Goal: Task Accomplishment & Management: Manage account settings

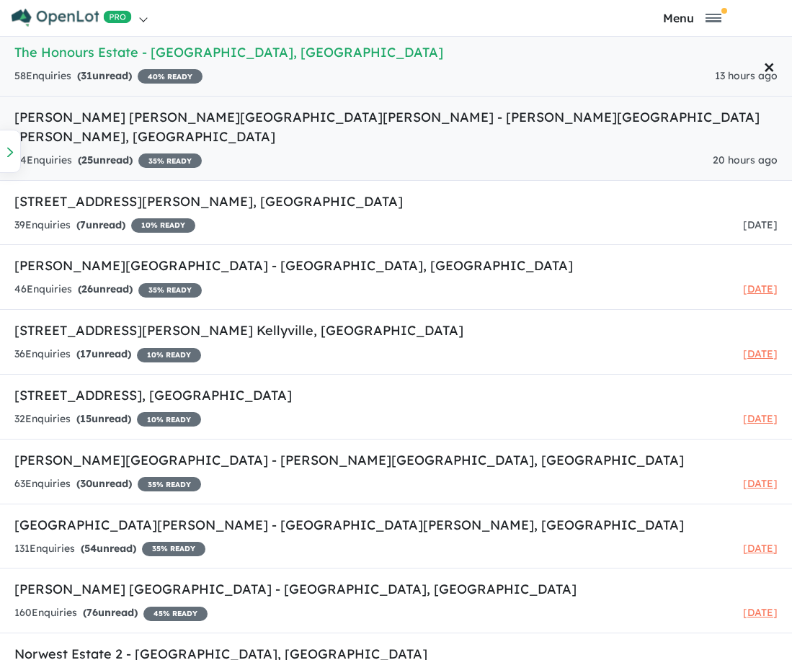
scroll to position [59, 0]
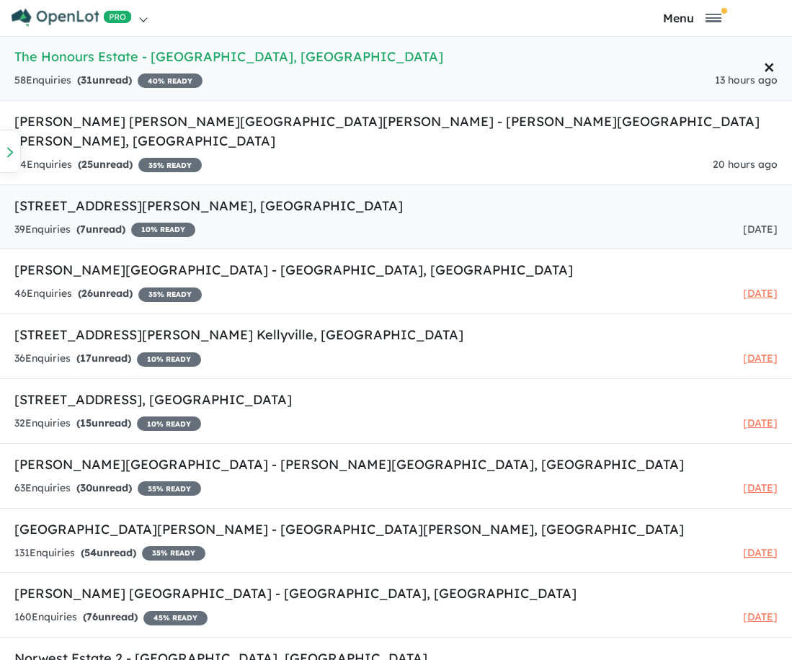
click at [74, 200] on link "21 Colleen Lane - Wyee , NSW 39 Enquir ies ( 7 unread) 10 % READY 4 days ago" at bounding box center [396, 218] width 792 height 66
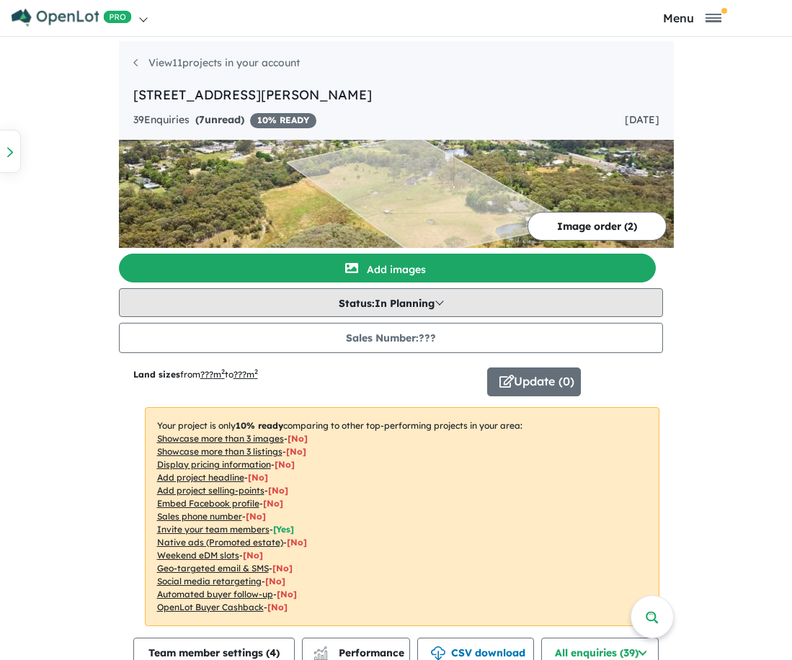
click at [386, 308] on button "Status: In Planning" at bounding box center [391, 302] width 544 height 29
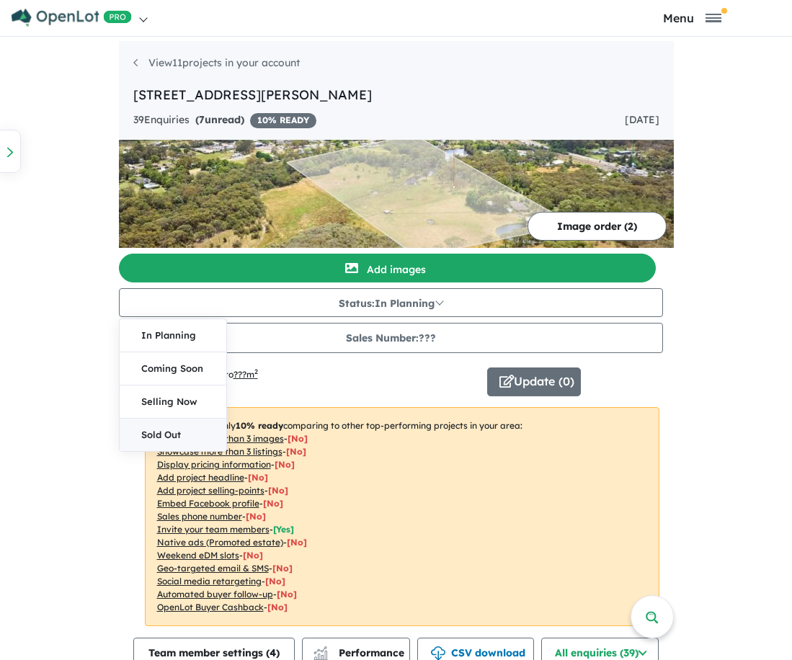
click at [136, 432] on button "Sold Out" at bounding box center [173, 435] width 107 height 32
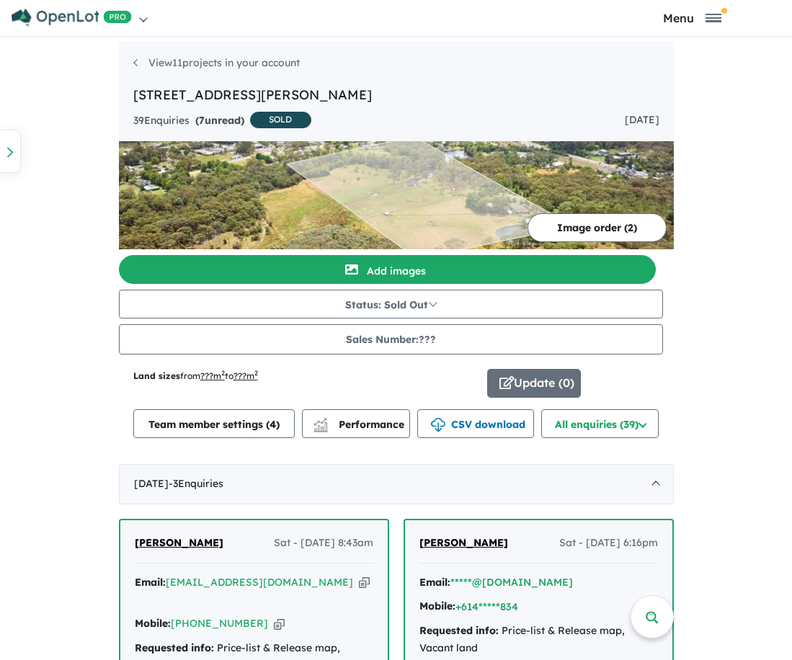
click at [138, 127] on div "39 Enquir ies ( 7 unread) SOLD" at bounding box center [222, 121] width 178 height 19
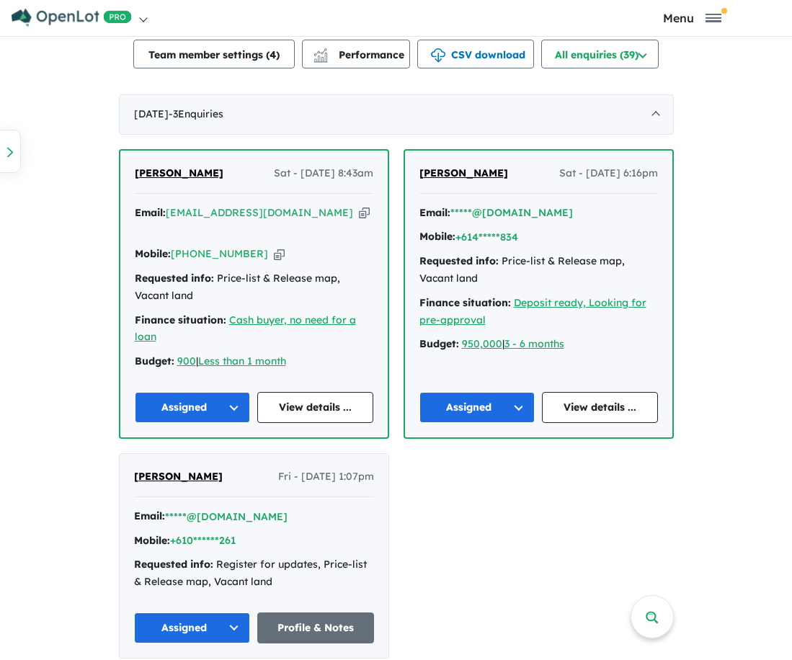
scroll to position [423, 0]
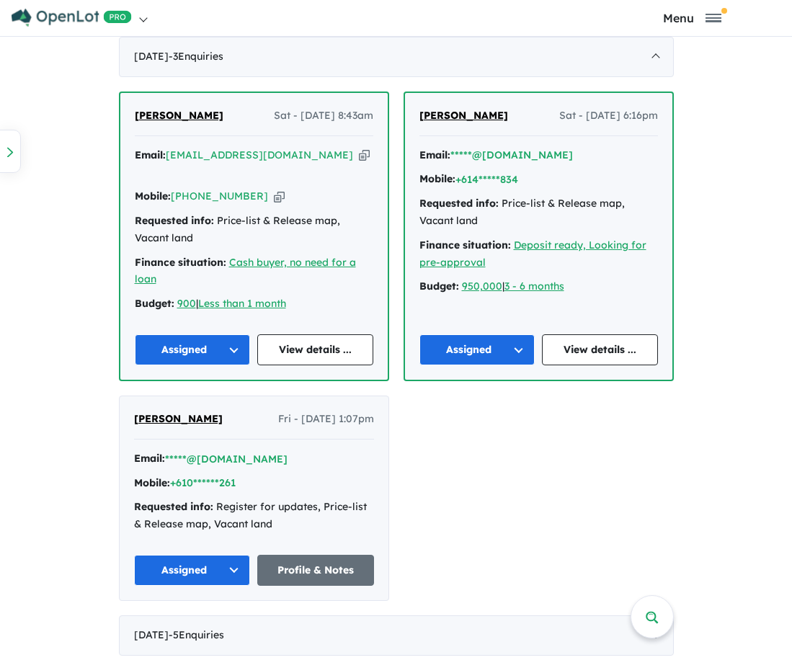
click at [92, 316] on div "View 11 projects in your account 21 Colleen Lane - Wyee SOLD Land sizes from ??…" at bounding box center [396, 497] width 792 height 1767
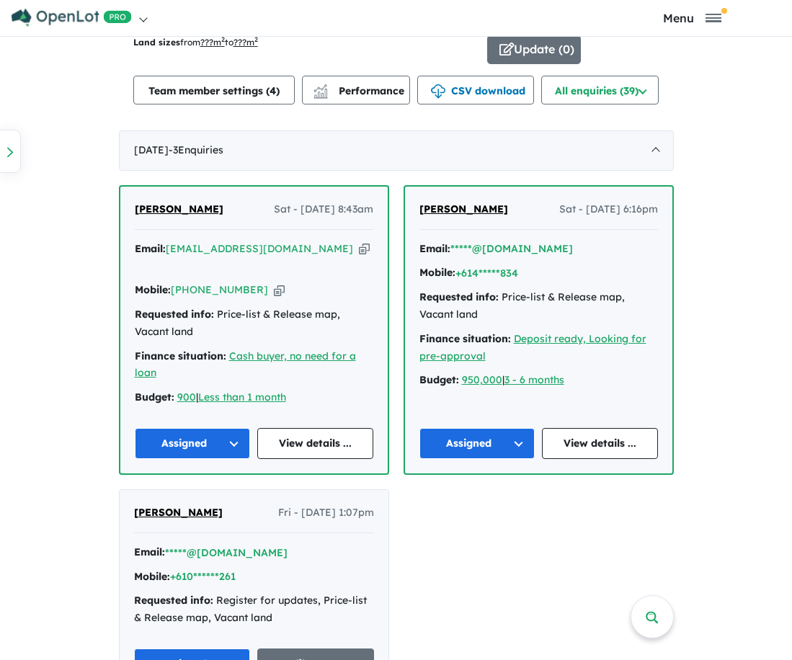
scroll to position [328, 0]
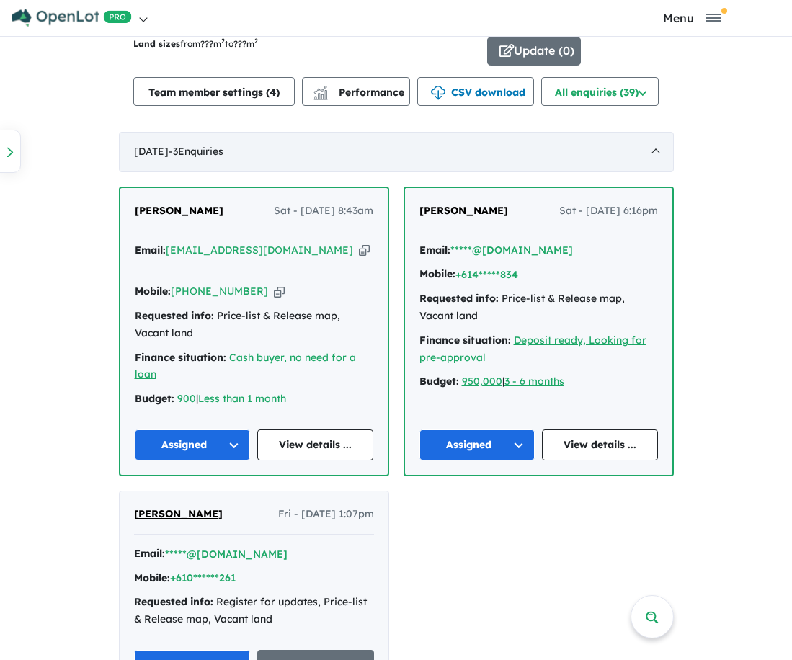
click at [657, 149] on div "August 2025 - 3 Enquir ies ( 0 unread)" at bounding box center [396, 152] width 555 height 40
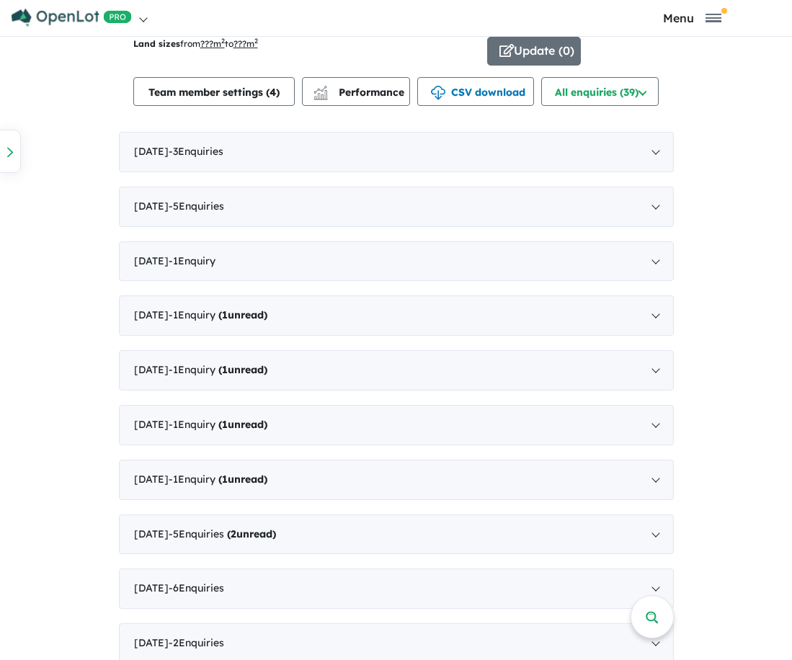
click at [90, 249] on div "View 11 projects in your account 21 Colleen Lane - Wyee SOLD Land sizes from ??…" at bounding box center [396, 330] width 792 height 1243
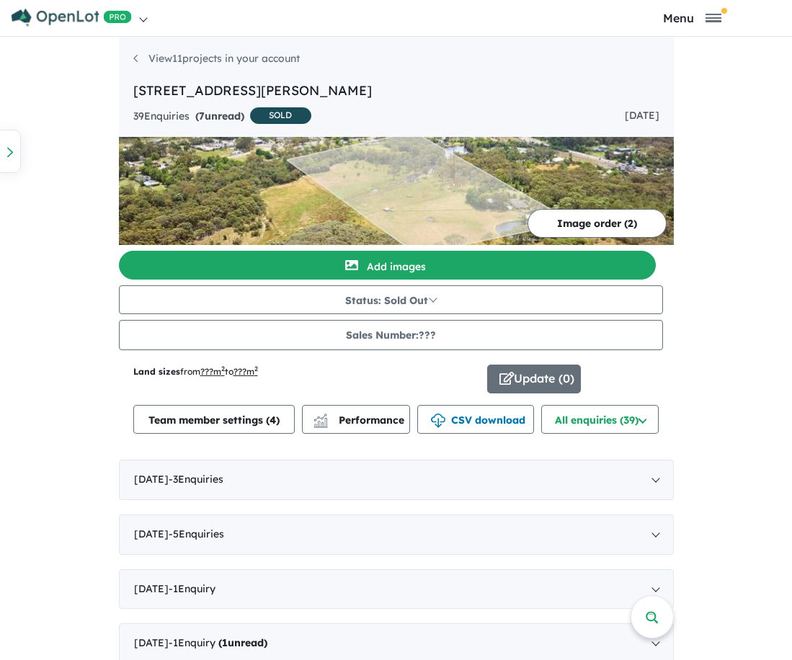
scroll to position [0, 0]
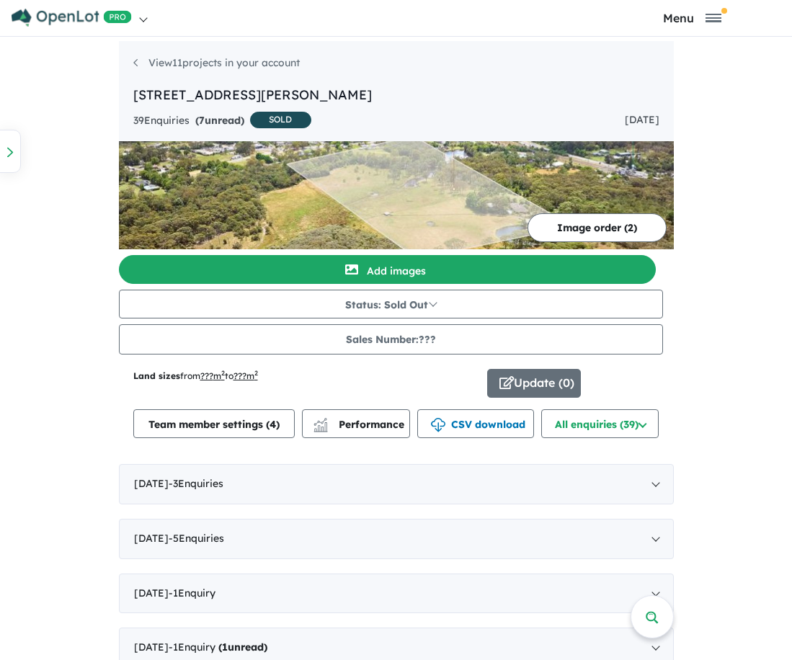
click at [95, 146] on div "View 11 projects in your account 21 Colleen Lane - Wyee SOLD Land sizes from ??…" at bounding box center [396, 662] width 792 height 1243
click at [66, 412] on div "View 11 projects in your account 21 Colleen Lane - Wyee SOLD Land sizes from ??…" at bounding box center [396, 662] width 792 height 1243
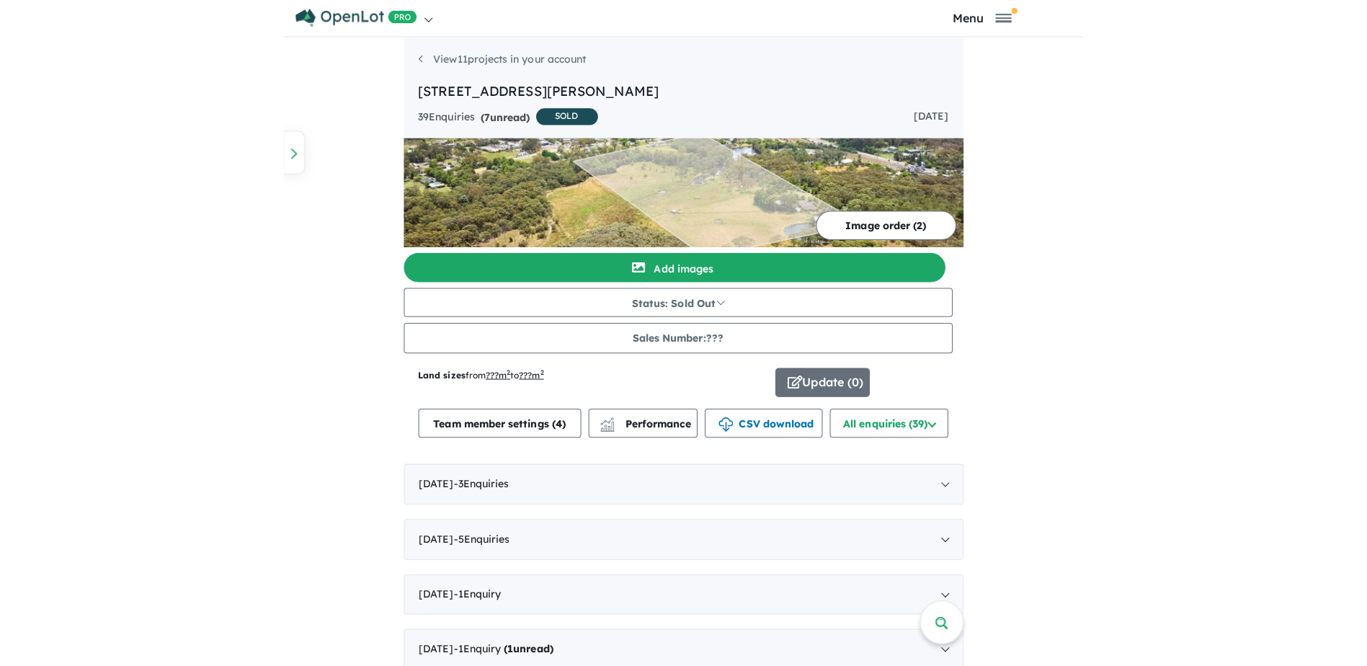
scroll to position [2, 0]
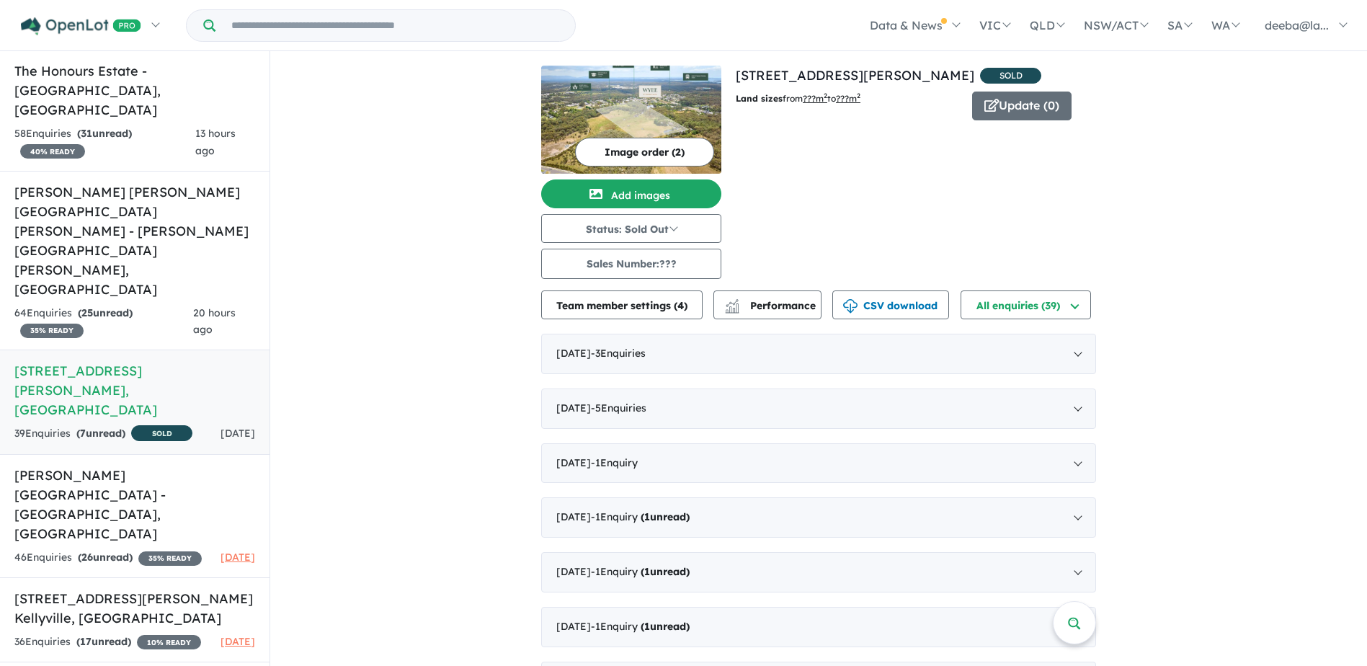
click at [802, 156] on div "View 11 projects in your account 21 Colleen Lane - Wyee SOLD Land sizes from ??…" at bounding box center [818, 602] width 1097 height 1102
click at [500, 203] on div "View 11 projects in your account 21 Colleen Lane - Wyee SOLD Land sizes from ??…" at bounding box center [818, 602] width 1097 height 1102
click at [476, 210] on div "View 11 projects in your account 21 Colleen Lane - Wyee SOLD Land sizes from ??…" at bounding box center [818, 602] width 1097 height 1102
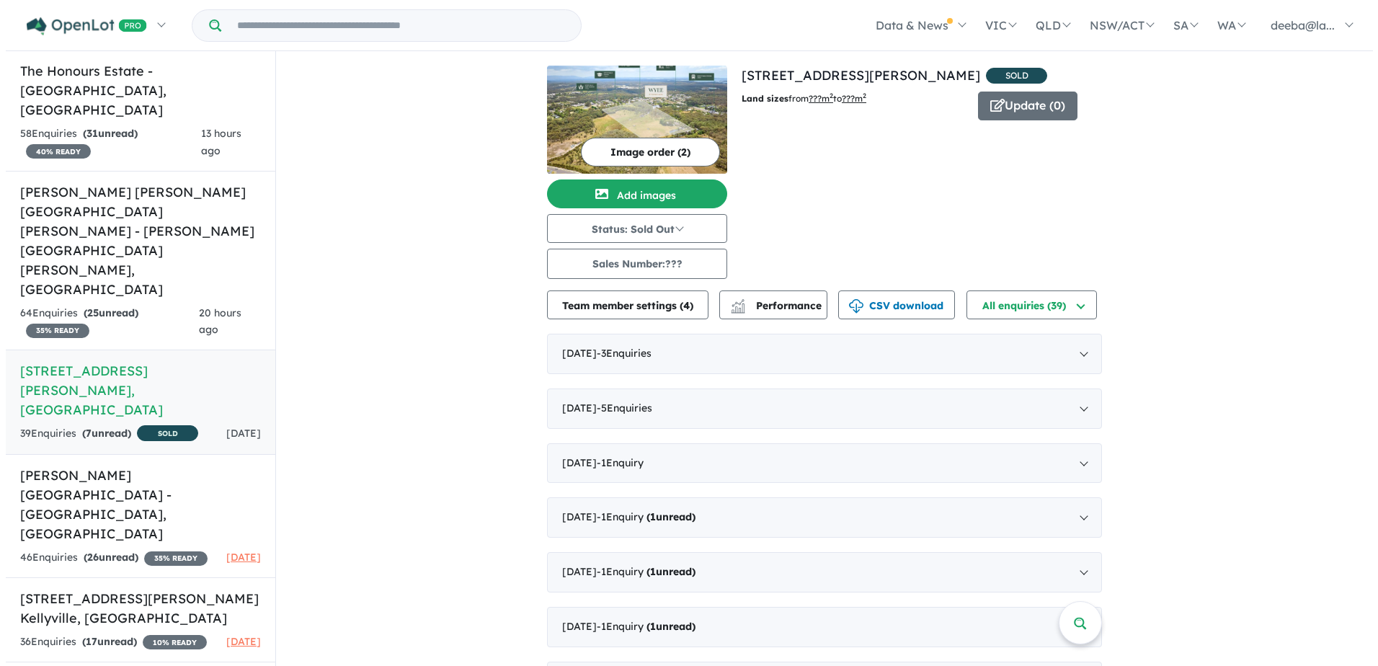
scroll to position [0, 0]
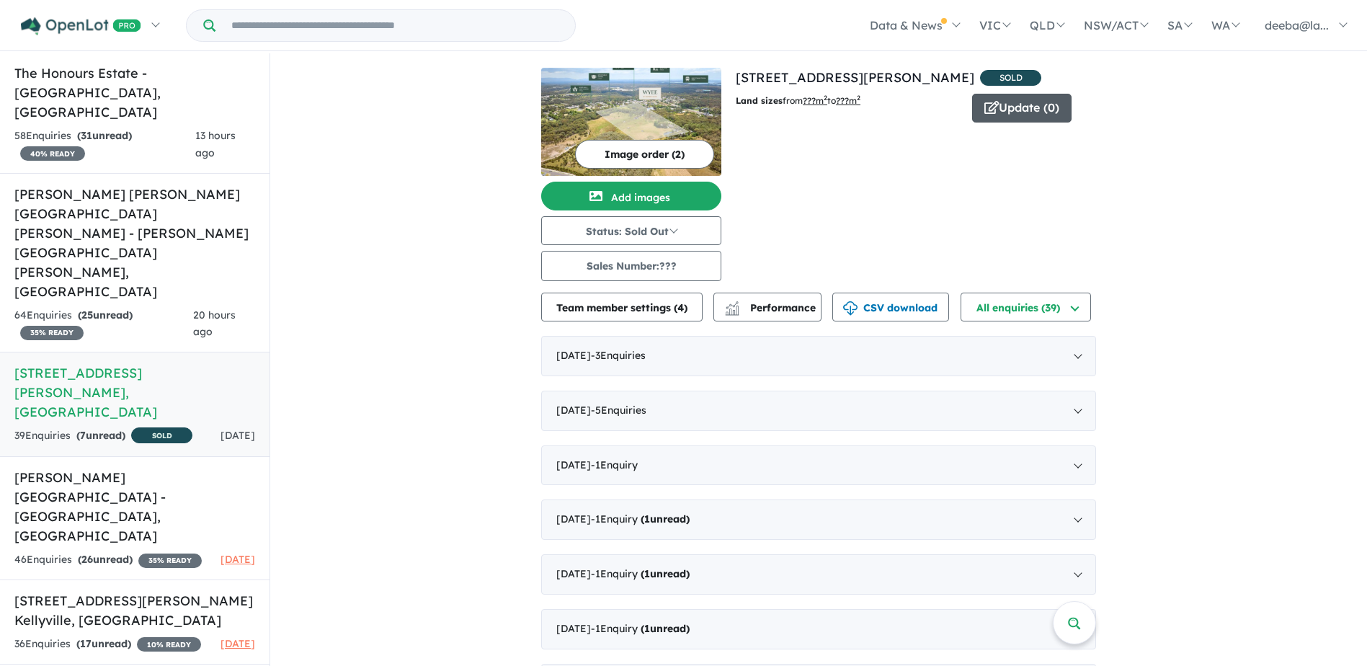
click at [802, 106] on button "Update ( 0 )" at bounding box center [1021, 108] width 99 height 29
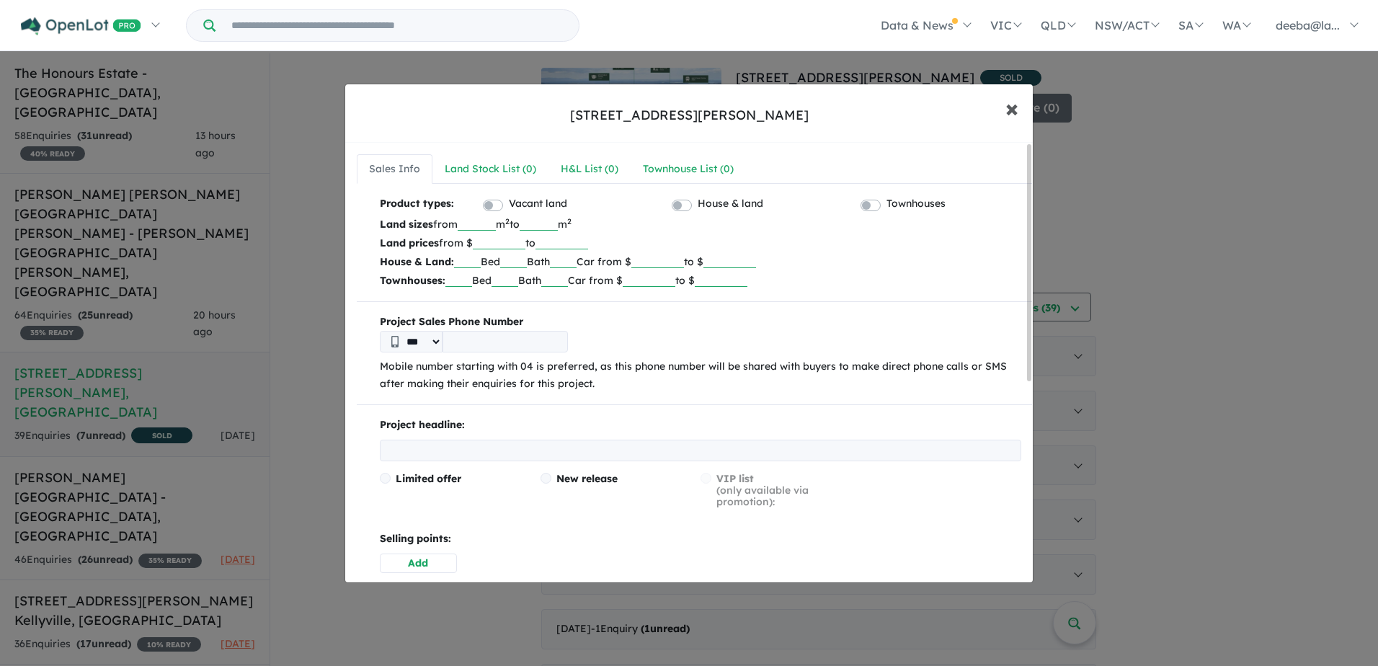
click at [802, 114] on button "× Close" at bounding box center [1012, 108] width 42 height 39
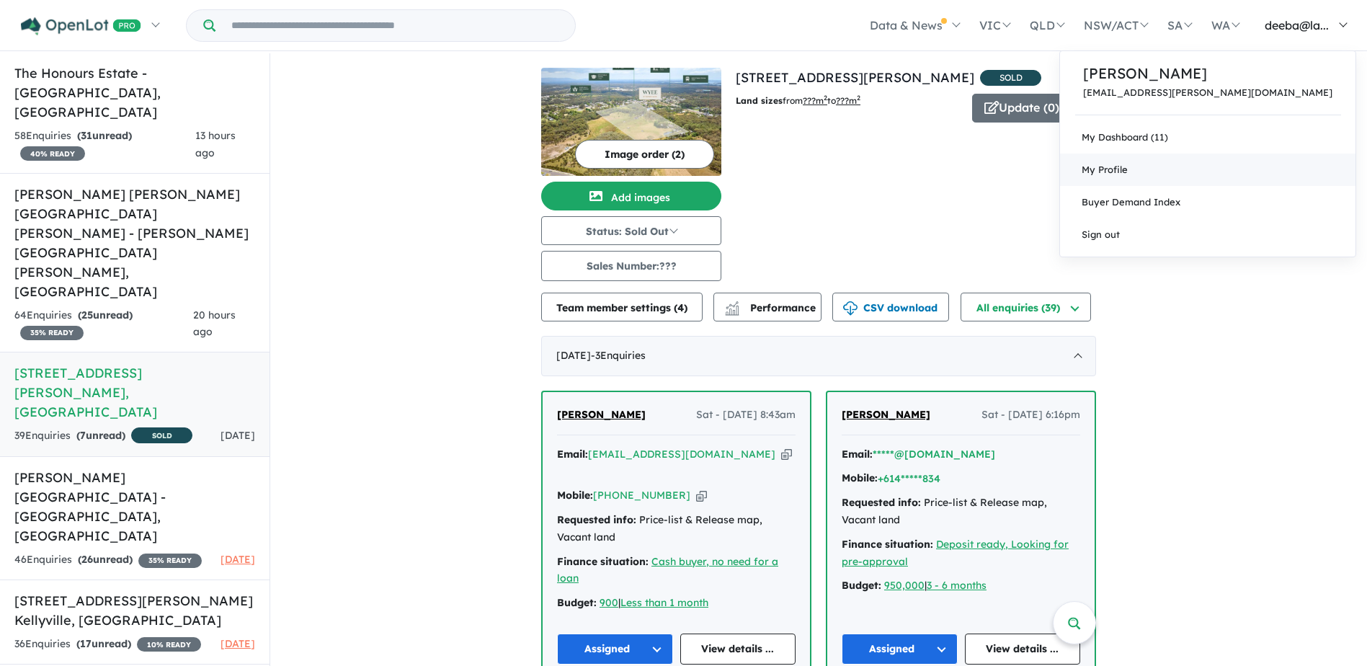
click at [802, 167] on span "My Profile" at bounding box center [1105, 170] width 46 height 12
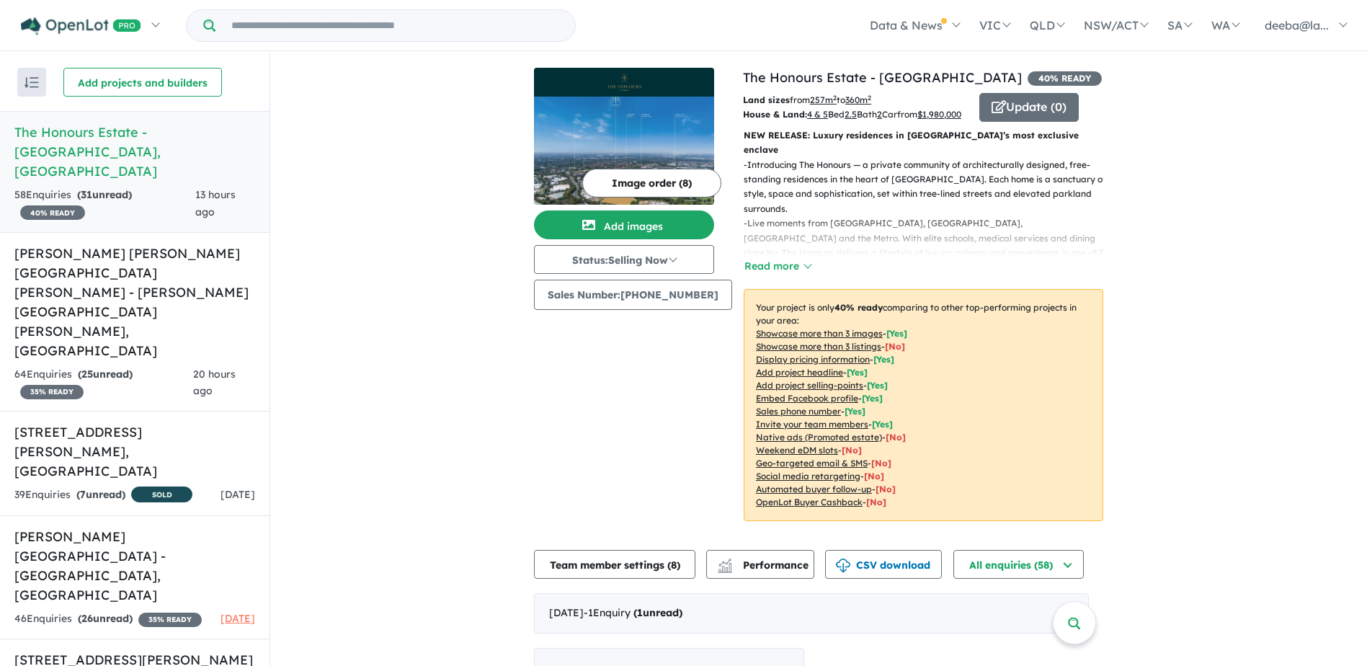
drag, startPoint x: 164, startPoint y: 154, endPoint x: 342, endPoint y: 137, distance: 178.9
click at [28, 86] on img "button" at bounding box center [32, 82] width 14 height 11
